Goal: Transaction & Acquisition: Purchase product/service

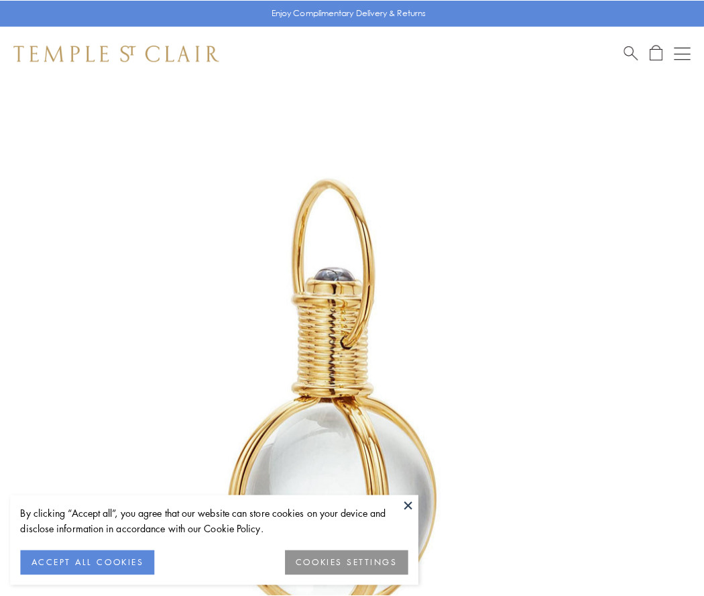
scroll to position [350, 0]
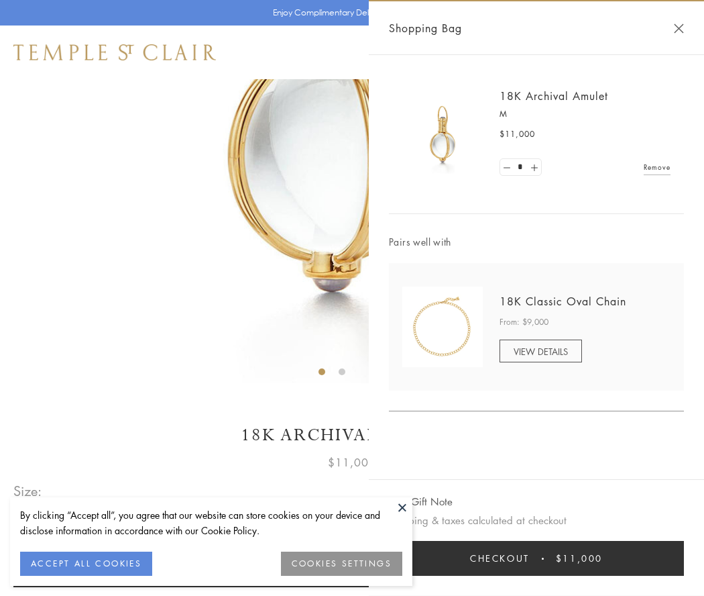
click at [537, 558] on button "Checkout $11,000" at bounding box center [536, 558] width 295 height 35
